Goal: Information Seeking & Learning: Learn about a topic

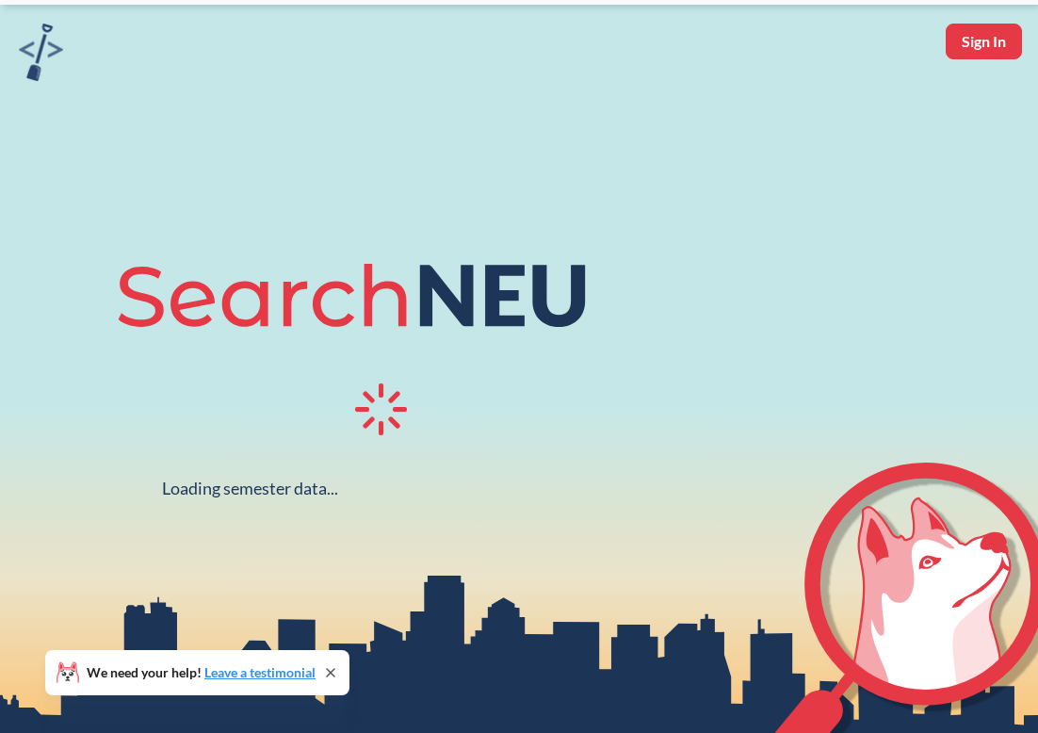
scroll to position [60, 0]
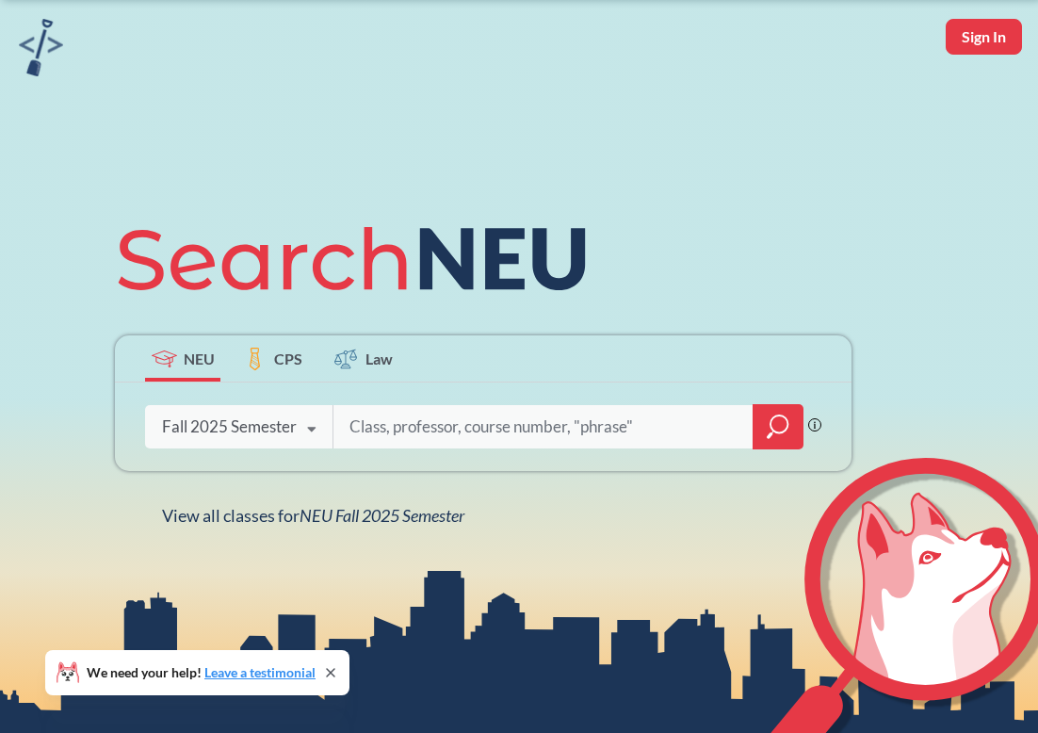
click at [436, 428] on input "search" at bounding box center [544, 427] width 392 height 40
type input "[DEMOGRAPHIC_DATA]"
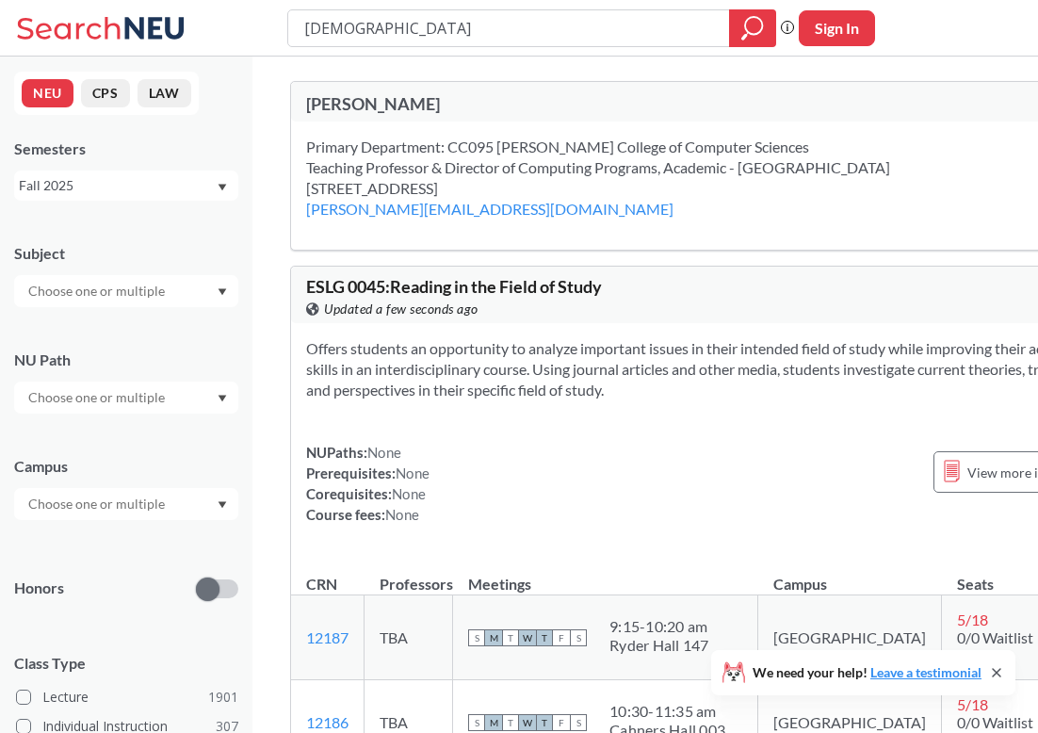
click at [352, 106] on div "[PERSON_NAME]" at bounding box center [516, 103] width 421 height 21
click at [381, 28] on input "[DEMOGRAPHIC_DATA]" at bounding box center [509, 28] width 414 height 32
type input "web development"
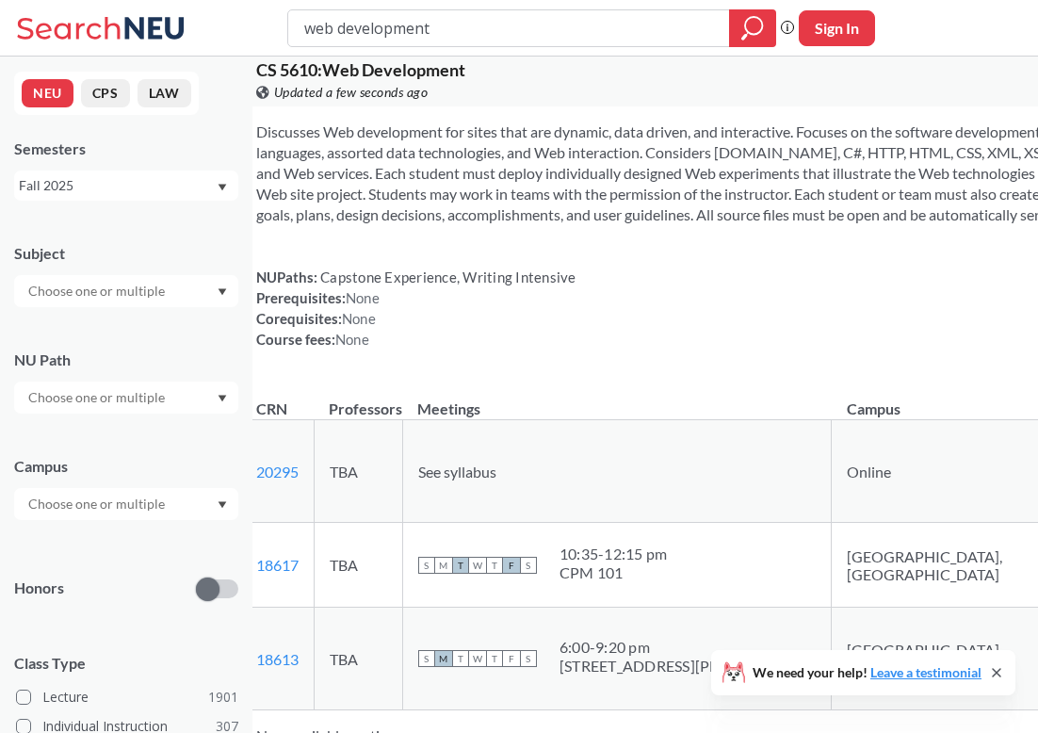
scroll to position [512, 0]
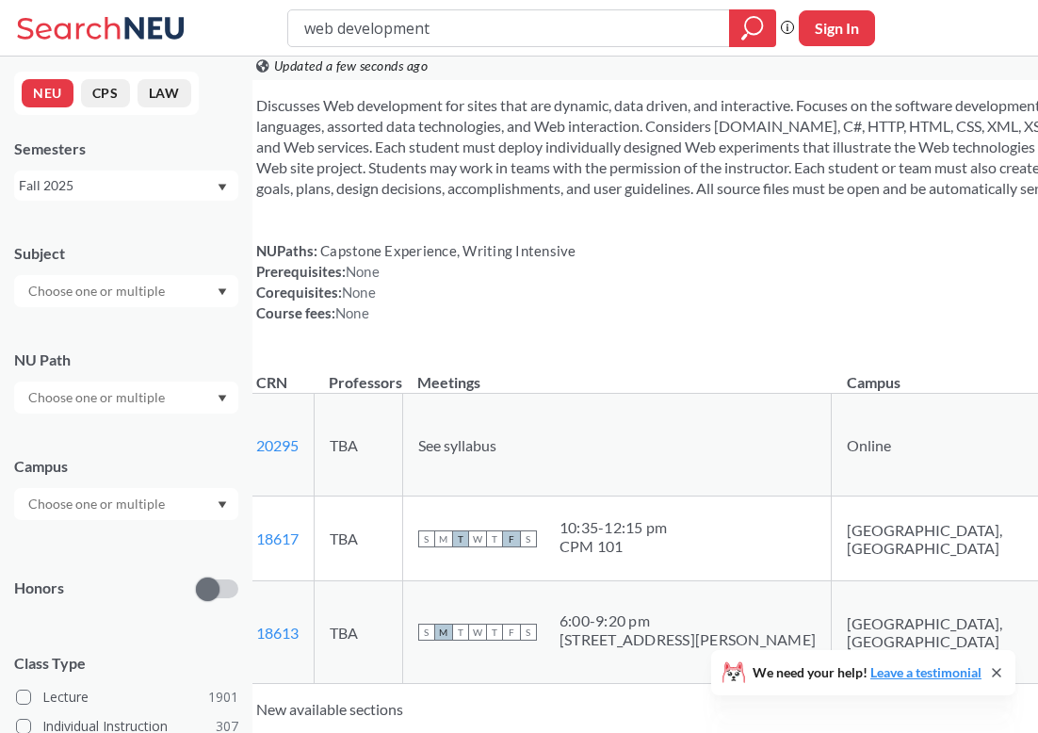
click at [997, 670] on icon at bounding box center [996, 672] width 15 height 15
click at [496, 454] on span "See syllabus" at bounding box center [457, 445] width 78 height 18
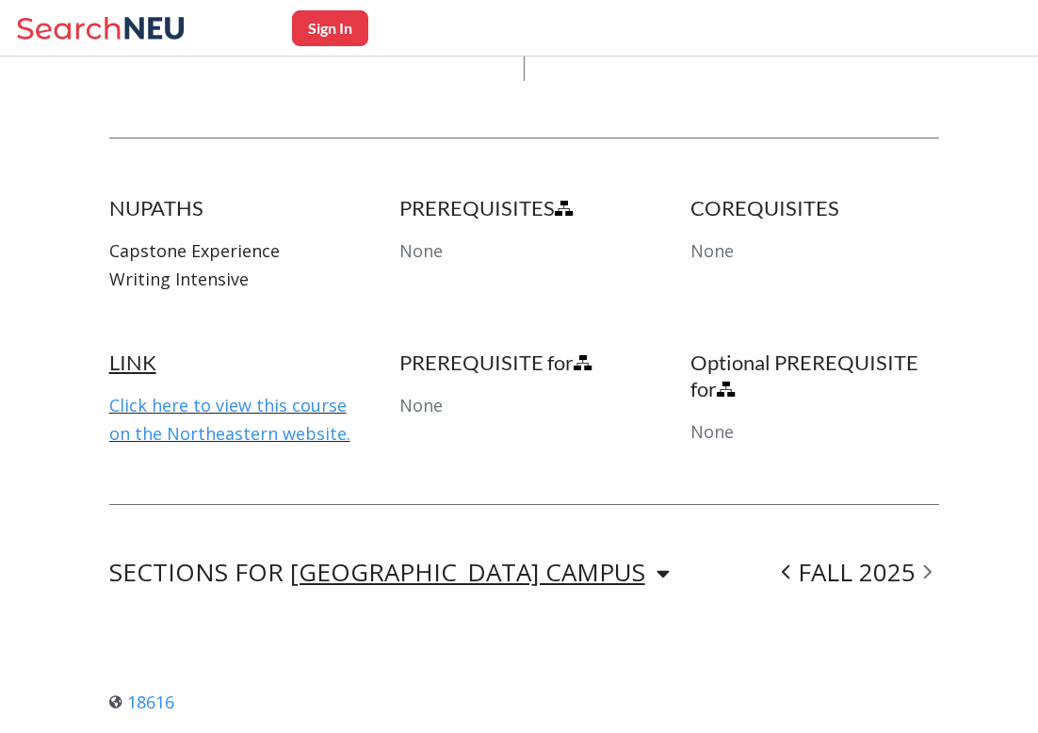
scroll to position [1017, 0]
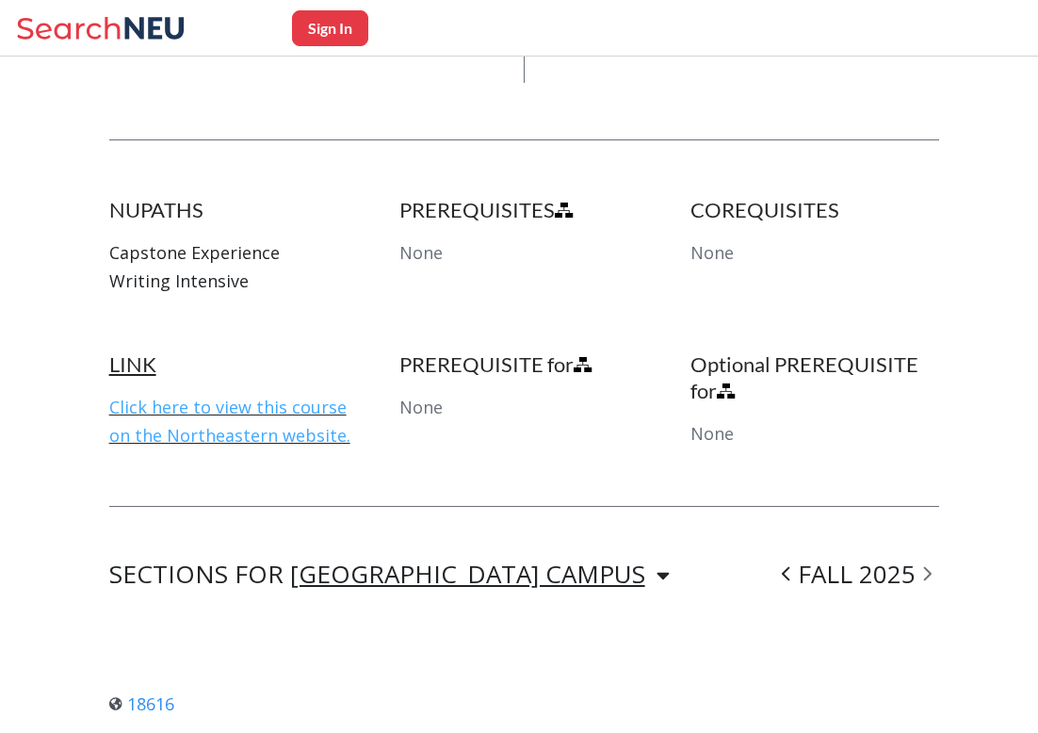
click at [179, 396] on link "Click here to view this course on the Northeastern website." at bounding box center [229, 421] width 241 height 51
